Goal: Information Seeking & Learning: Learn about a topic

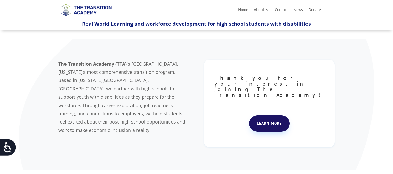
scroll to position [20, 0]
click at [259, 115] on link "Learn more" at bounding box center [269, 123] width 40 height 16
click at [159, 70] on span "is Jackson County, Missouri’s most comprehensive transition program. Based in K…" at bounding box center [121, 96] width 127 height 72
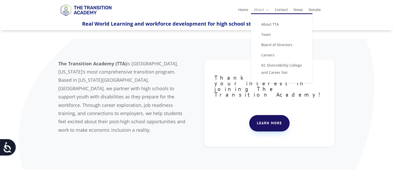
click at [265, 9] on link "About" at bounding box center [261, 11] width 15 height 6
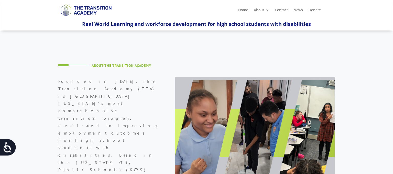
click at [100, 92] on p "Founded in [DATE], The Transition Academy (TTA) is [GEOGRAPHIC_DATA] [US_STATE]…" at bounding box center [108, 168] width 101 height 181
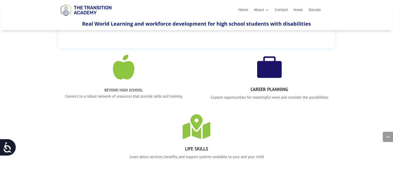
scroll to position [550, 0]
